Goal: Transaction & Acquisition: Obtain resource

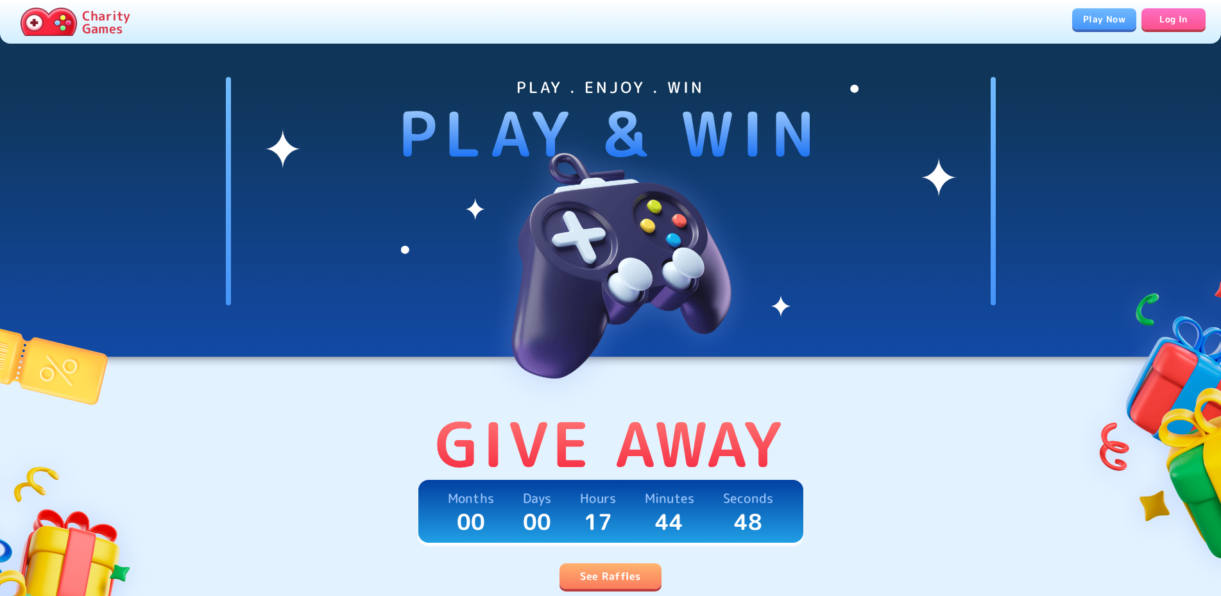
click at [609, 575] on link "See Raffles" at bounding box center [609, 576] width 101 height 26
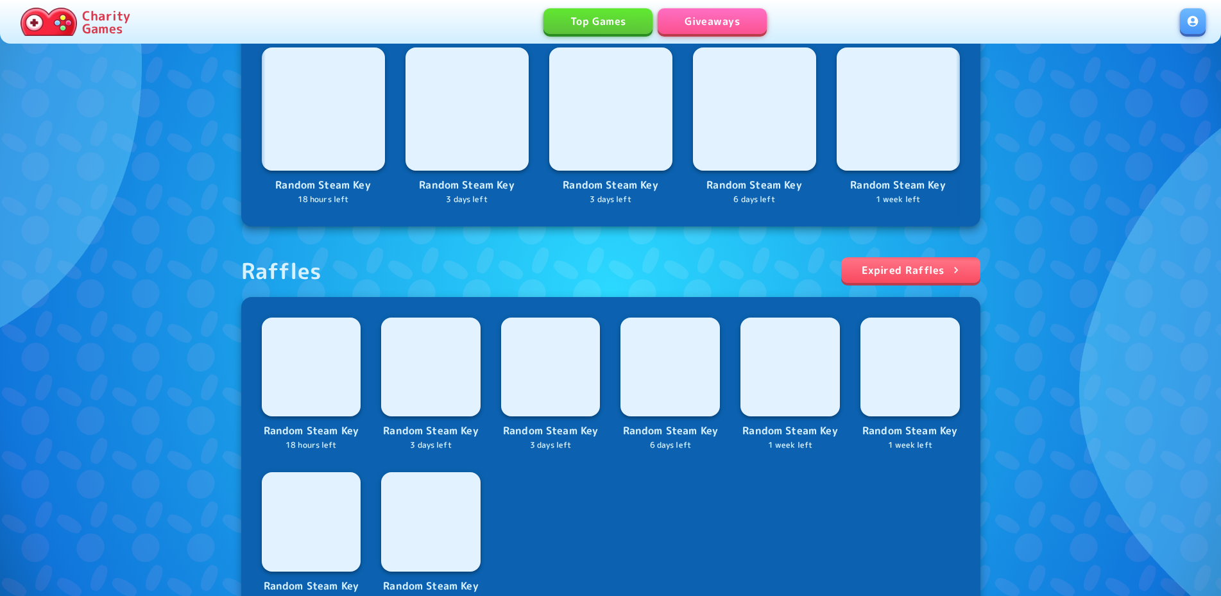
scroll to position [521, 0]
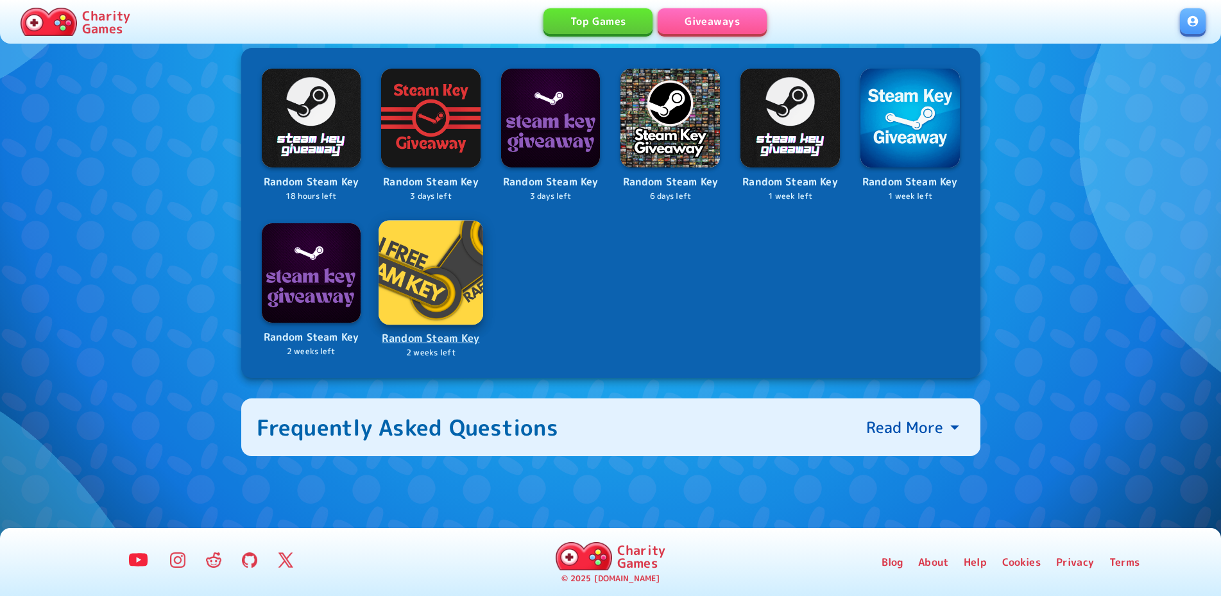
click at [457, 343] on p "Random Steam Key" at bounding box center [431, 338] width 102 height 17
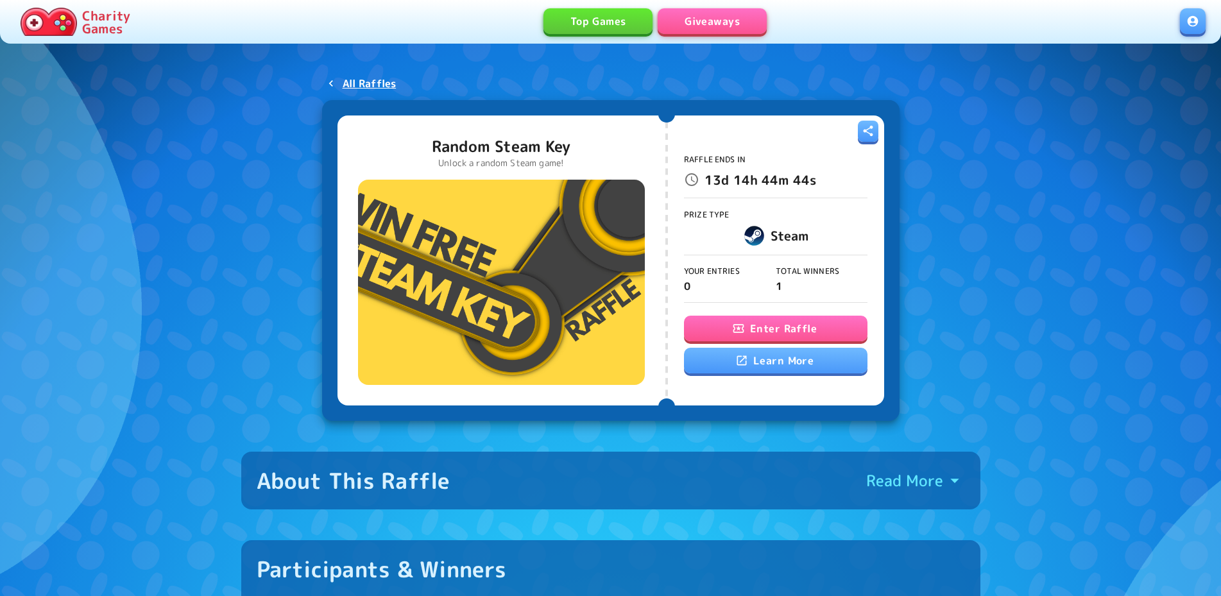
click at [767, 326] on button "Enter Raffle" at bounding box center [775, 329] width 183 height 26
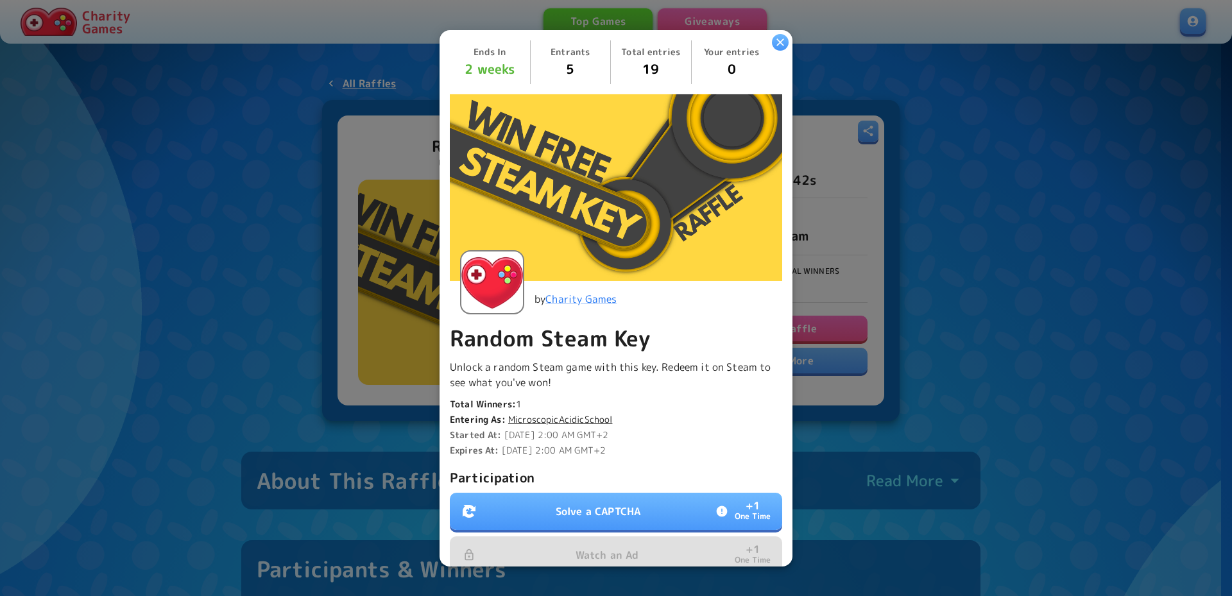
click at [622, 504] on p "Solve a CAPTCHA" at bounding box center [597, 511] width 85 height 15
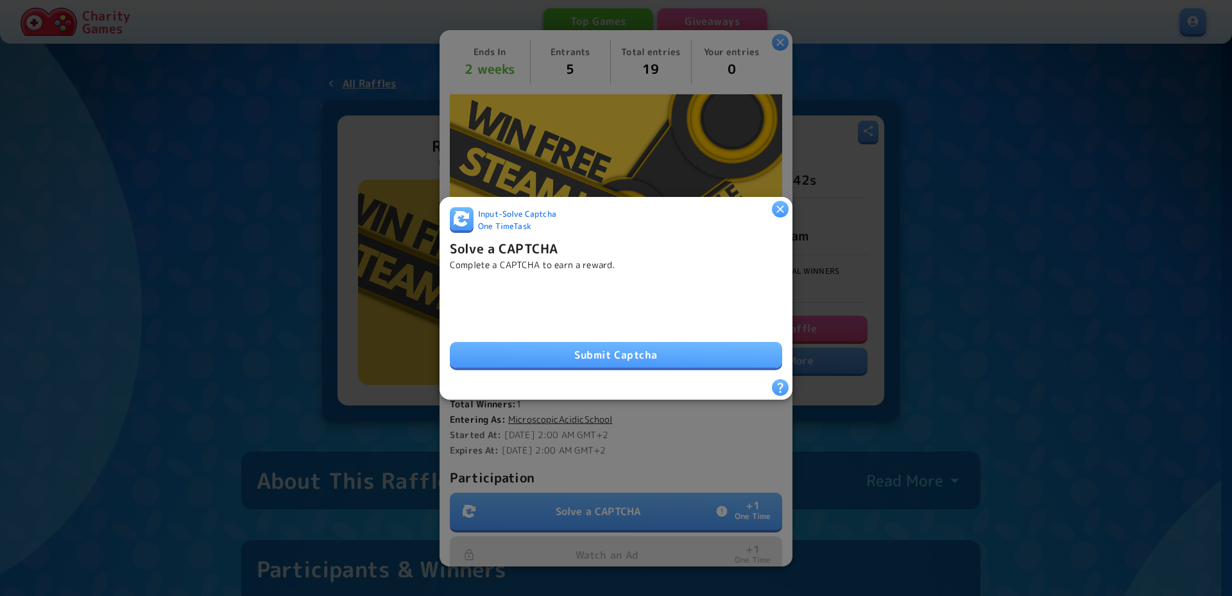
click at [591, 352] on button "Submit Captcha" at bounding box center [616, 355] width 332 height 26
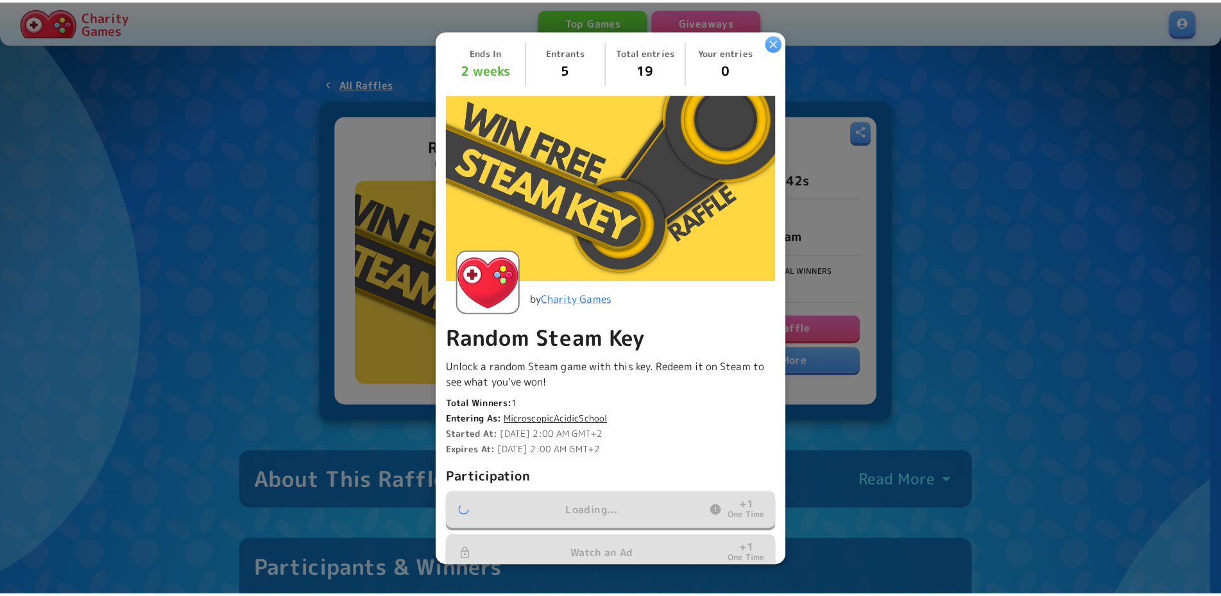
scroll to position [193, 0]
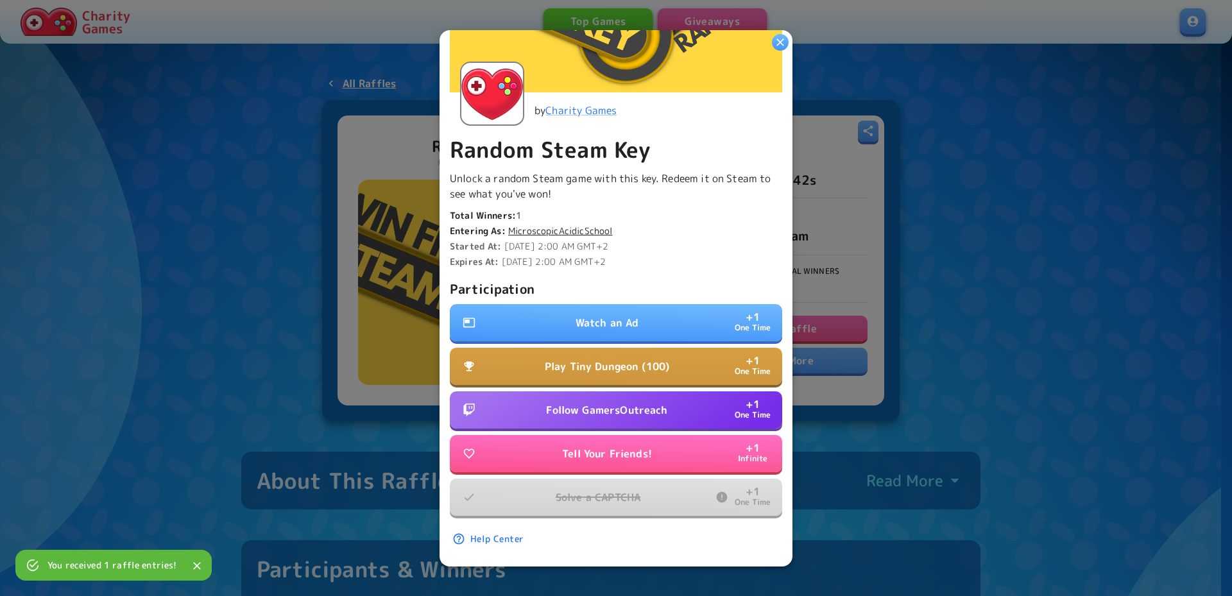
click at [604, 402] on p "Follow GamersOutreach" at bounding box center [606, 409] width 121 height 15
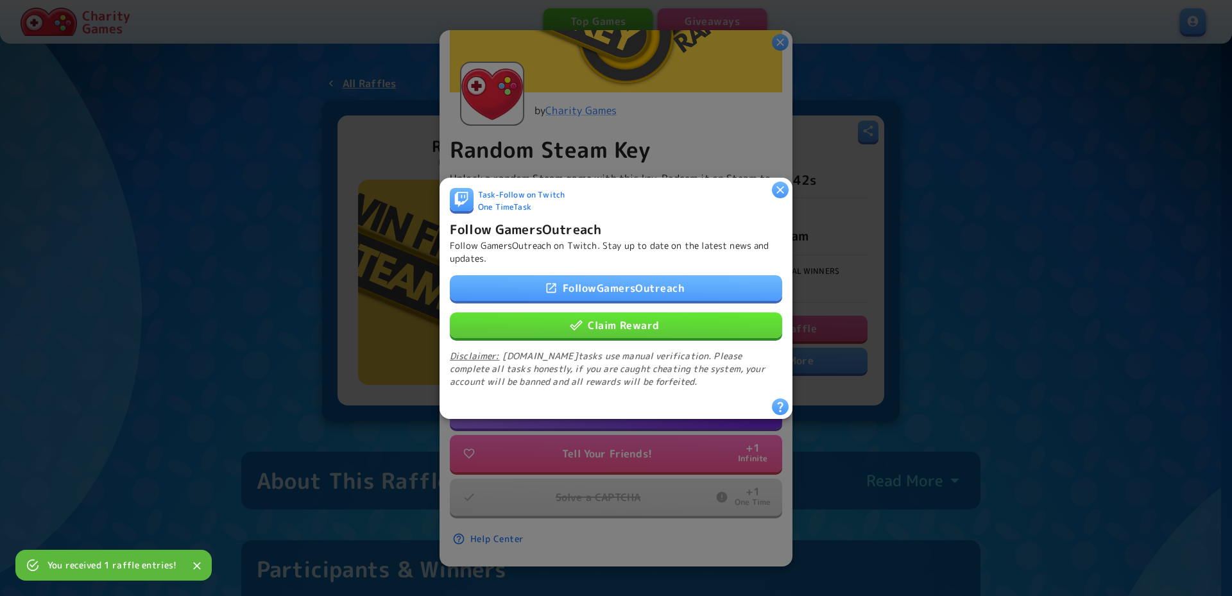
click at [653, 322] on button "Claim Reward" at bounding box center [616, 325] width 332 height 26
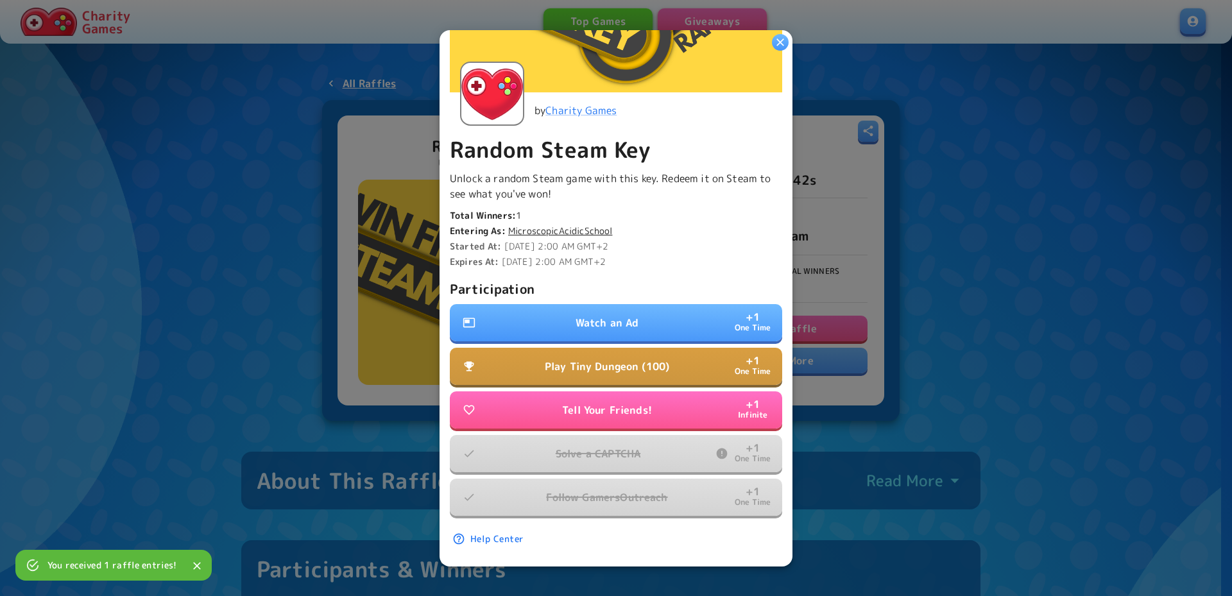
click at [635, 308] on button "Watch an Ad + 1 One Time" at bounding box center [616, 322] width 332 height 37
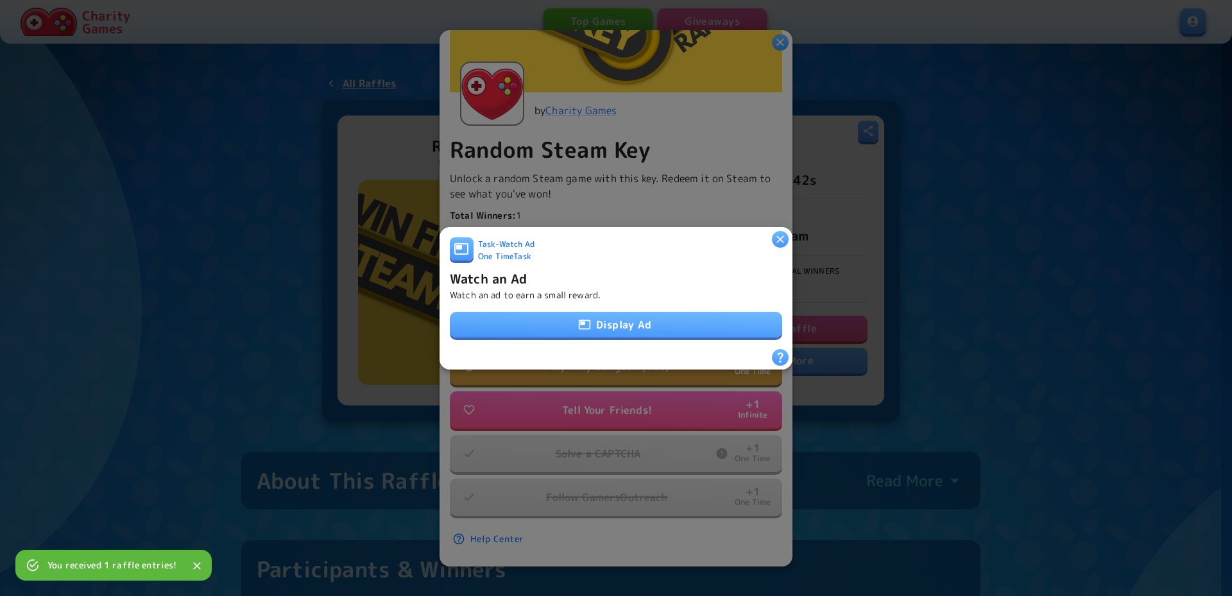
click at [627, 327] on button "Display Ad" at bounding box center [616, 325] width 332 height 26
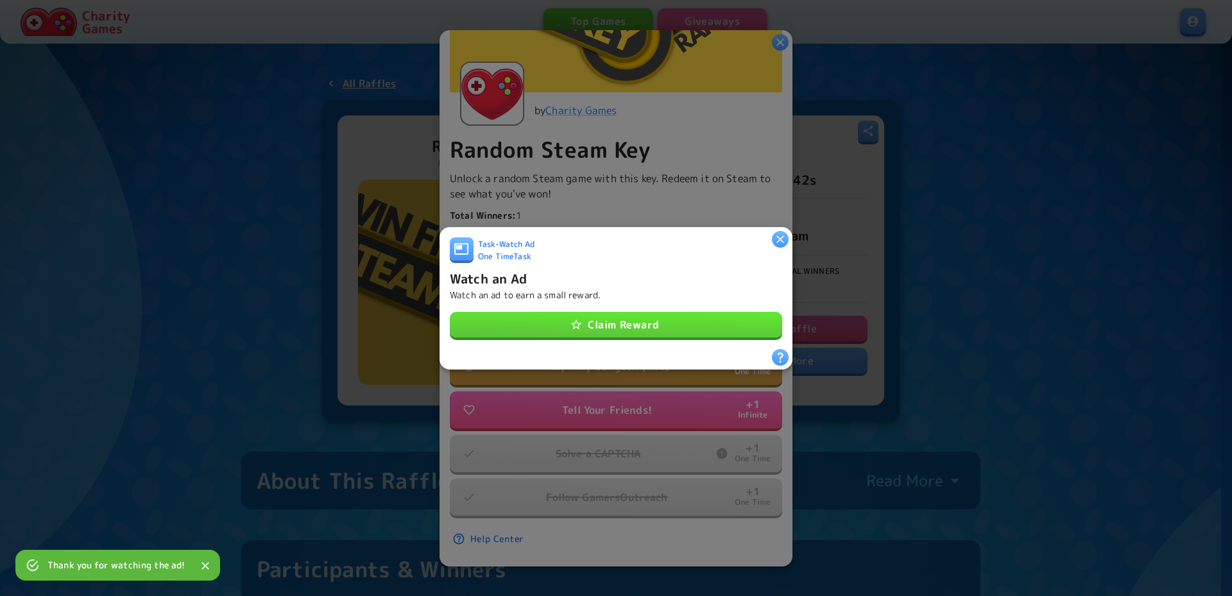
click at [674, 328] on button "Claim Reward" at bounding box center [616, 325] width 332 height 26
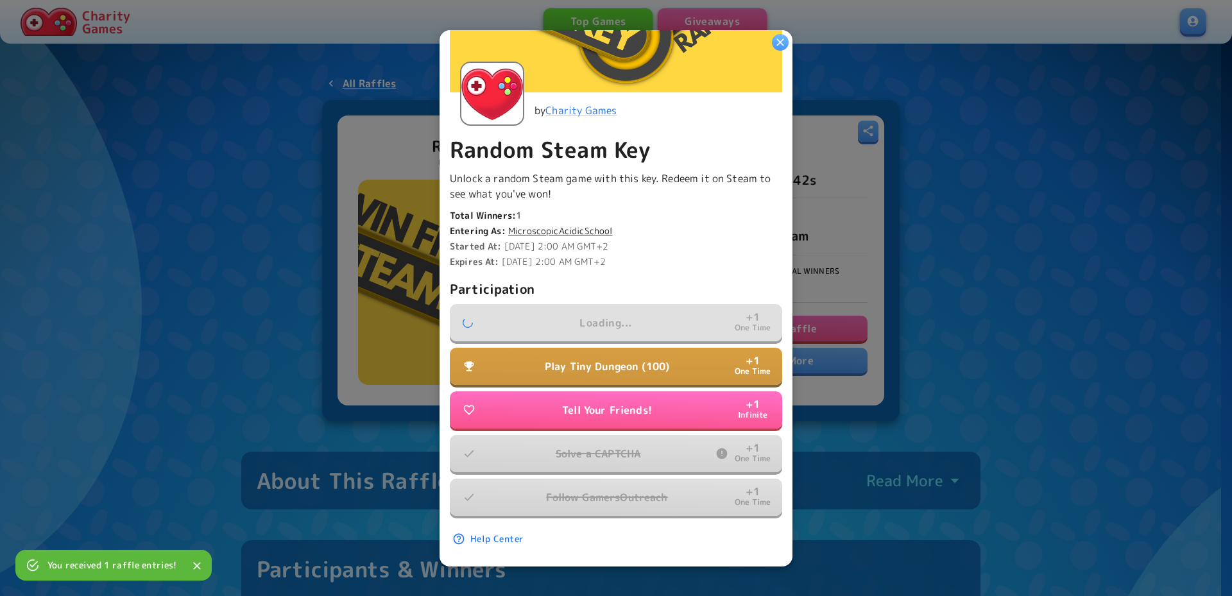
click at [1010, 274] on div at bounding box center [616, 298] width 1232 height 596
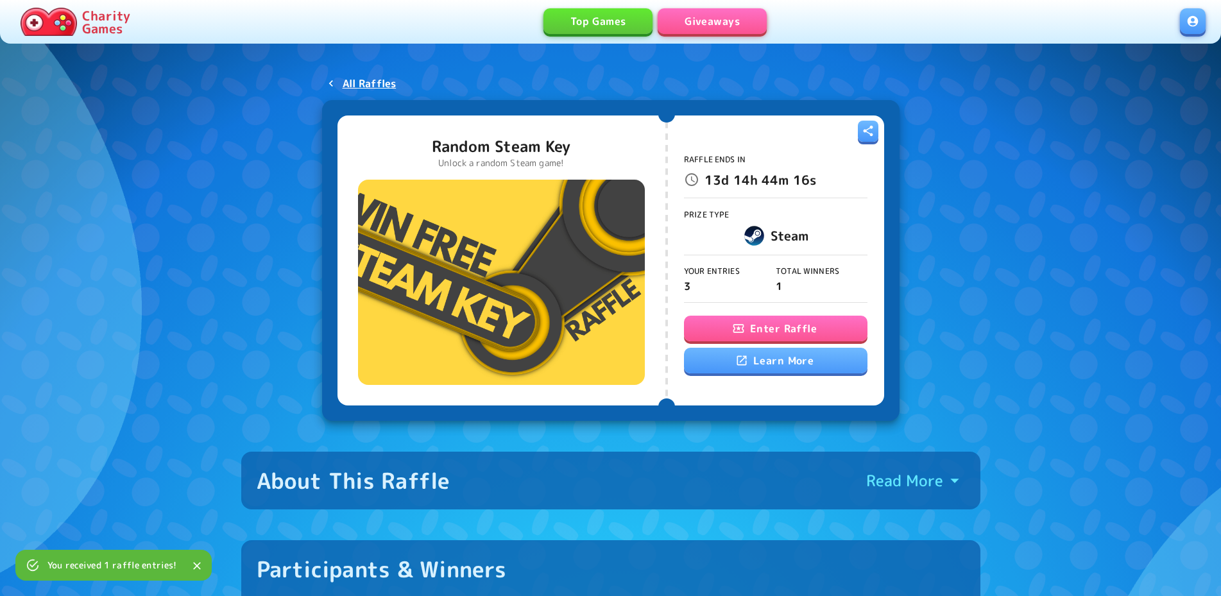
click at [720, 33] on link "Giveaways" at bounding box center [711, 21] width 109 height 26
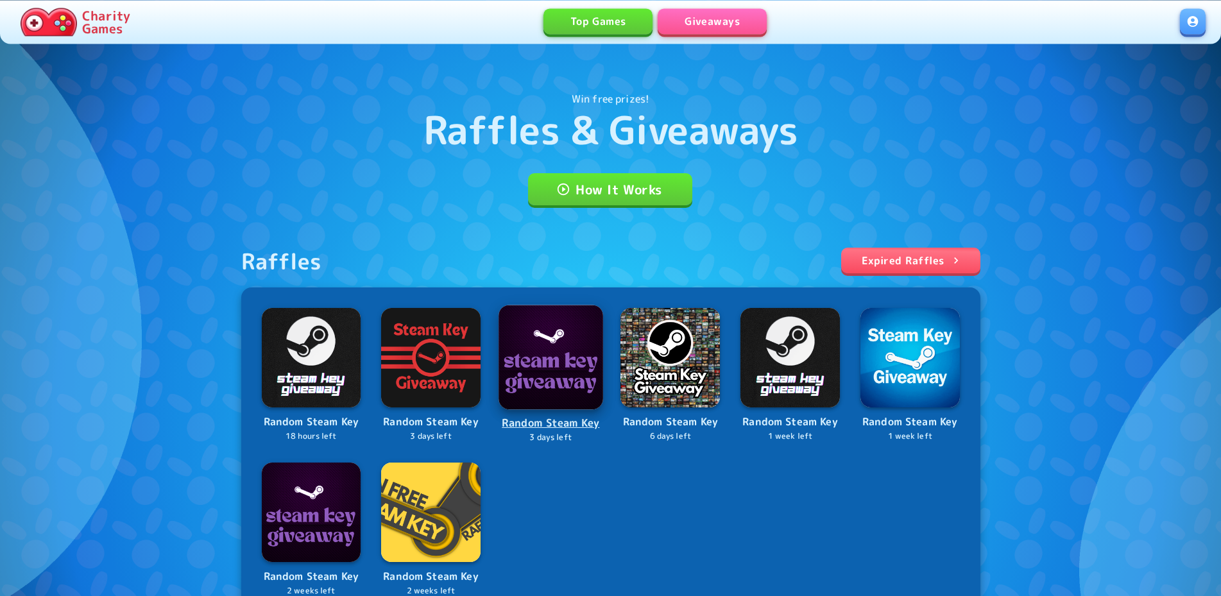
scroll to position [196, 0]
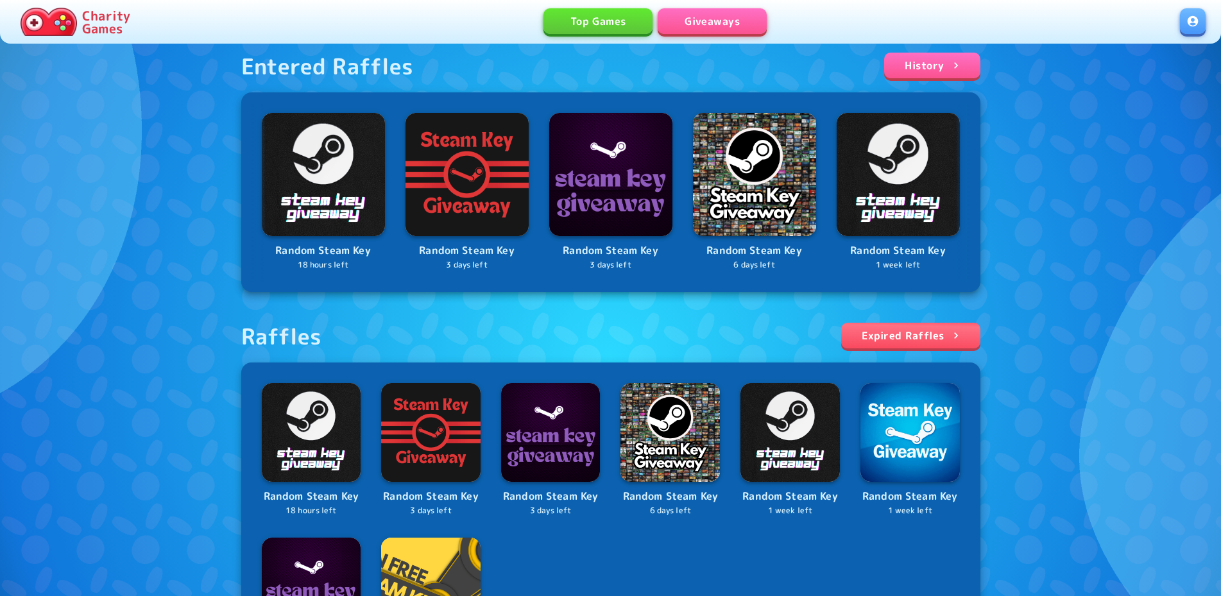
click at [335, 385] on div "Random Steam Key 18 hours left Random Steam Key 3 days left Random Steam Key 3 …" at bounding box center [610, 527] width 739 height 330
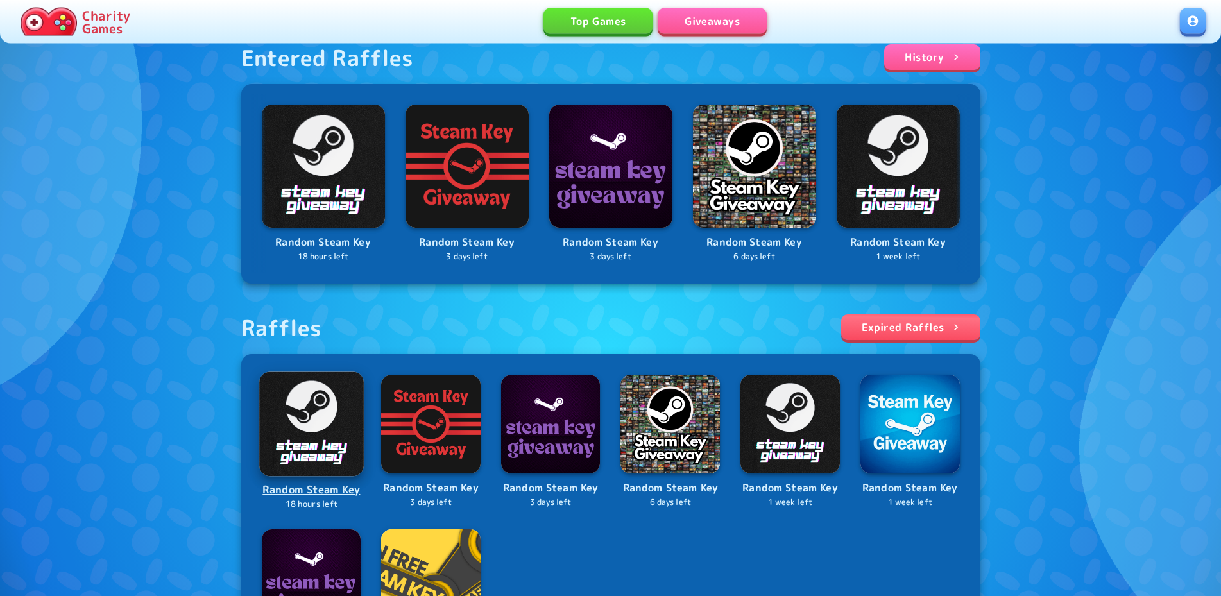
scroll to position [458, 0]
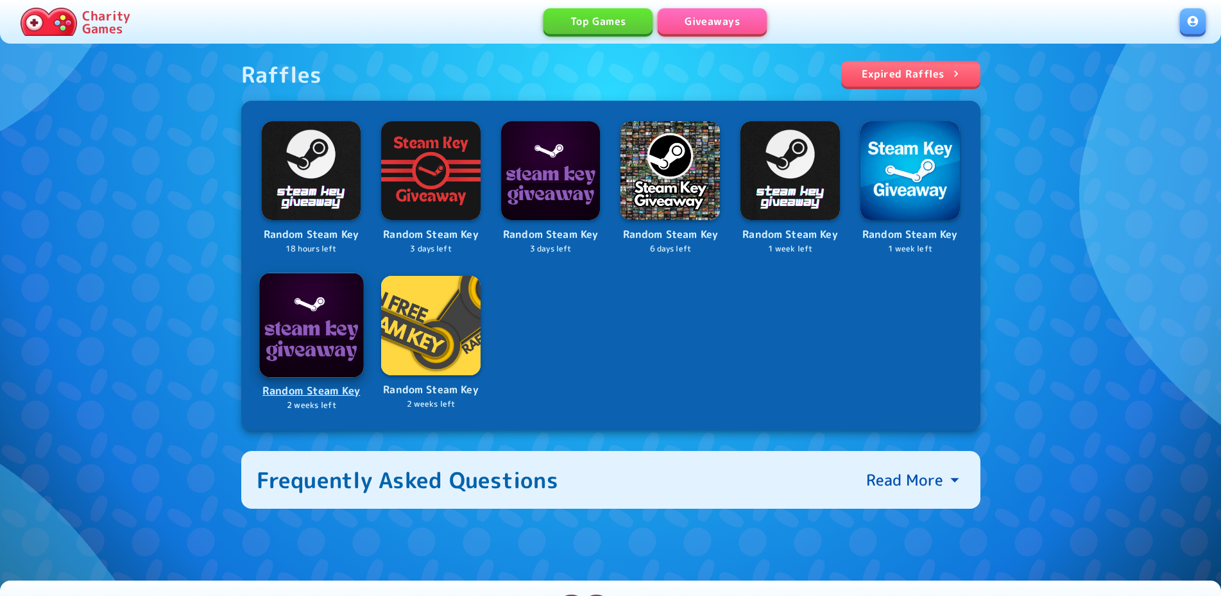
click at [337, 411] on p "2 weeks left" at bounding box center [311, 406] width 102 height 12
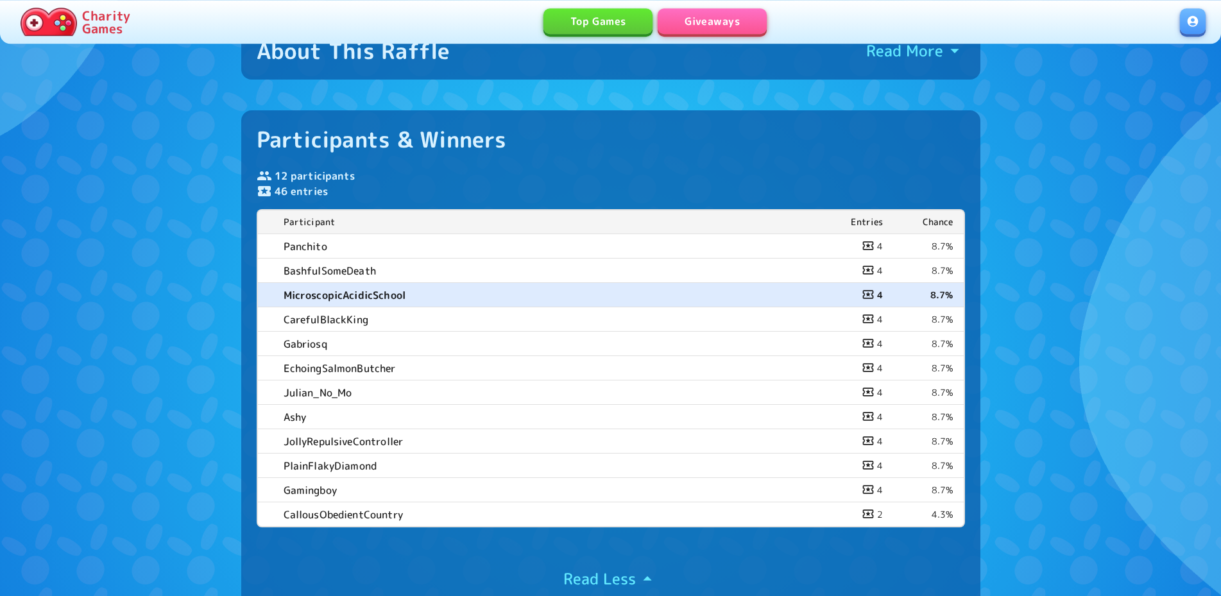
scroll to position [327, 0]
